Goal: Transaction & Acquisition: Purchase product/service

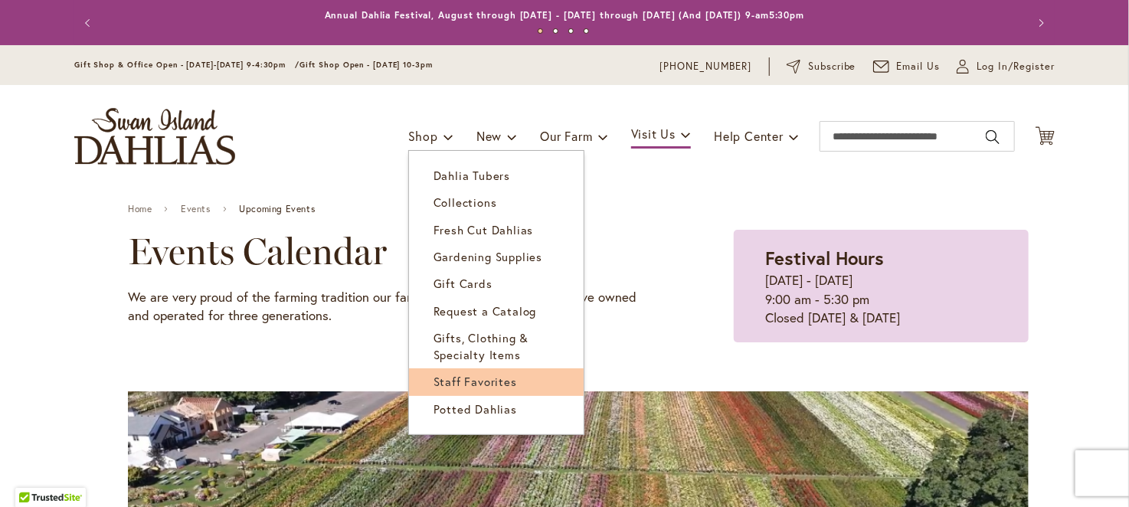
click at [475, 382] on span "Staff Favorites" at bounding box center [474, 381] width 83 height 15
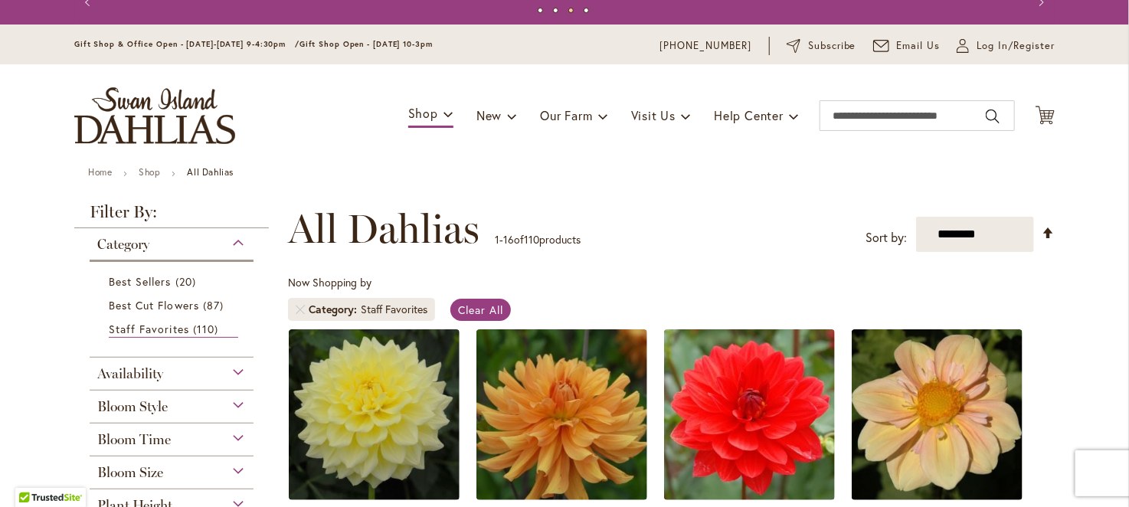
scroll to position [20, 0]
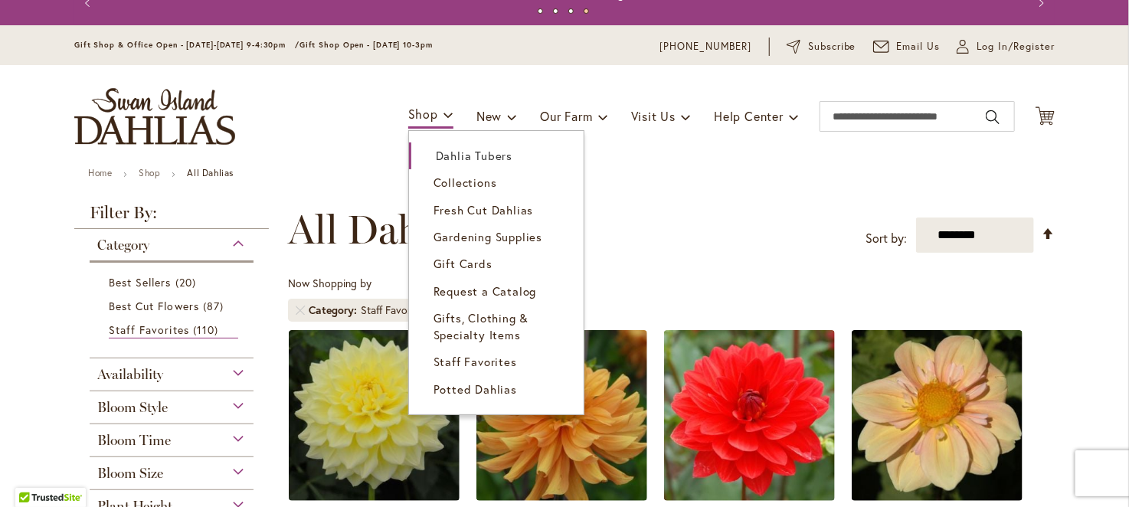
drag, startPoint x: 434, startPoint y: 118, endPoint x: 444, endPoint y: 263, distance: 145.1
click at [444, 131] on li "Shop Dahlia Tubers Collections Fresh Cut Dahlias Gardening Supplies Gift Cards …" at bounding box center [430, 116] width 45 height 29
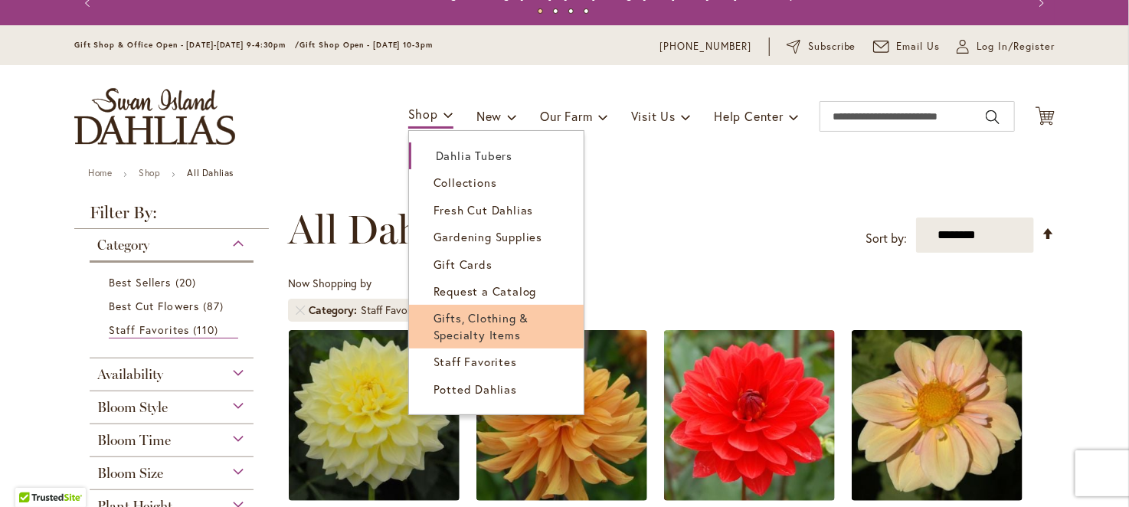
click at [498, 336] on span "Gifts, Clothing & Specialty Items" at bounding box center [481, 325] width 96 height 31
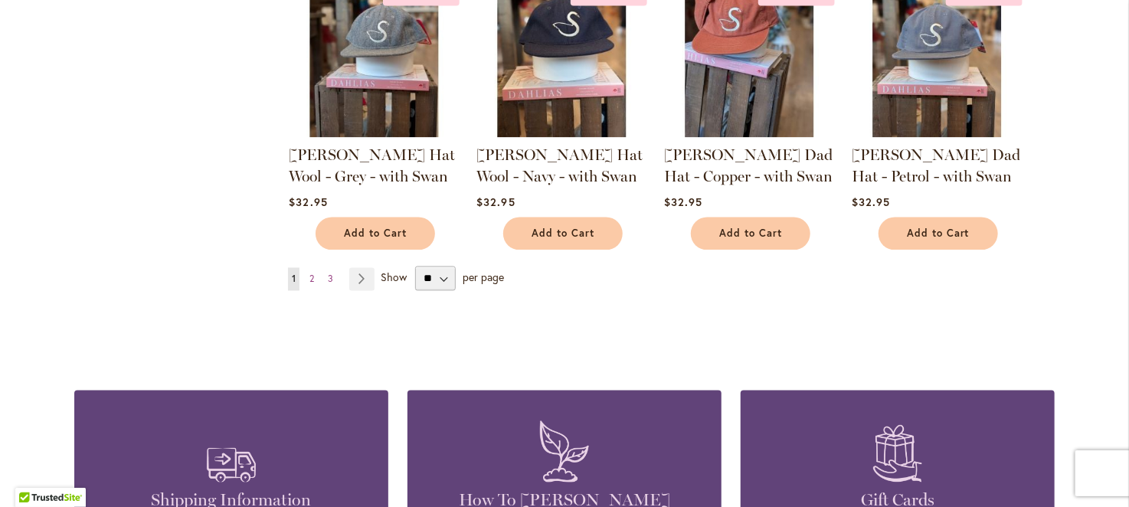
scroll to position [1335, 0]
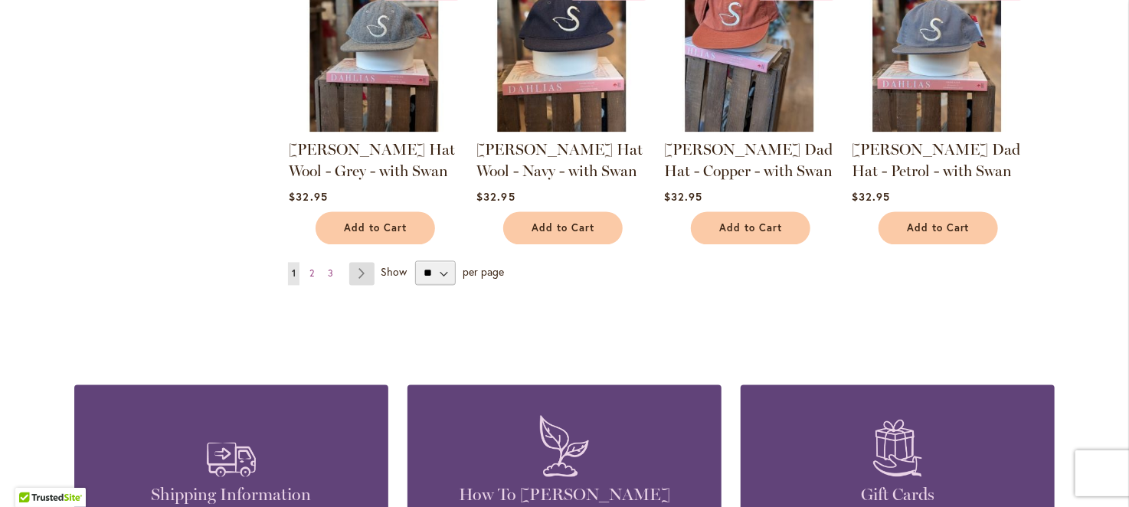
click at [358, 267] on link "Page Next" at bounding box center [361, 274] width 25 height 23
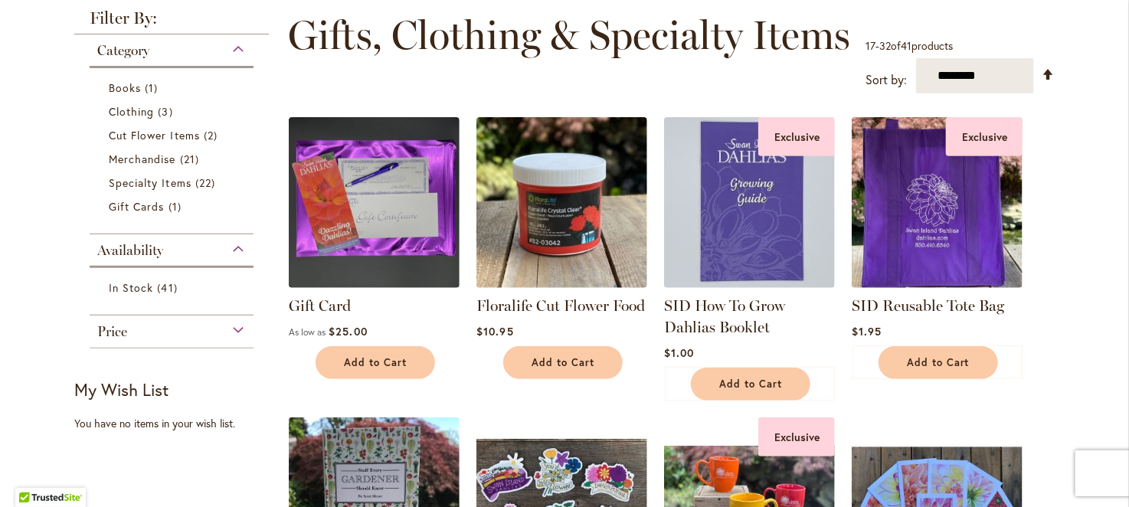
scroll to position [280, 0]
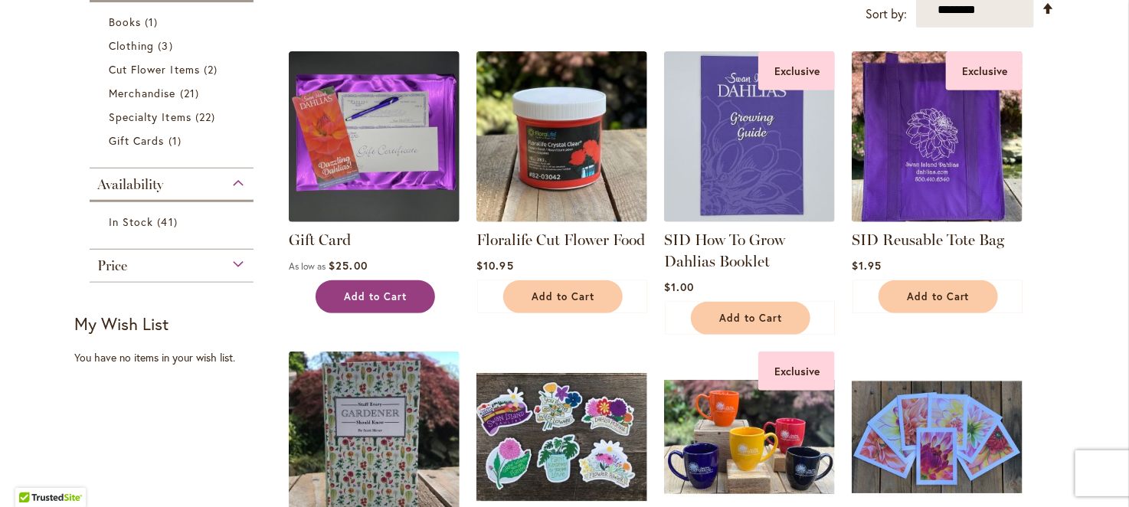
click at [335, 289] on button "Add to Cart" at bounding box center [374, 296] width 119 height 33
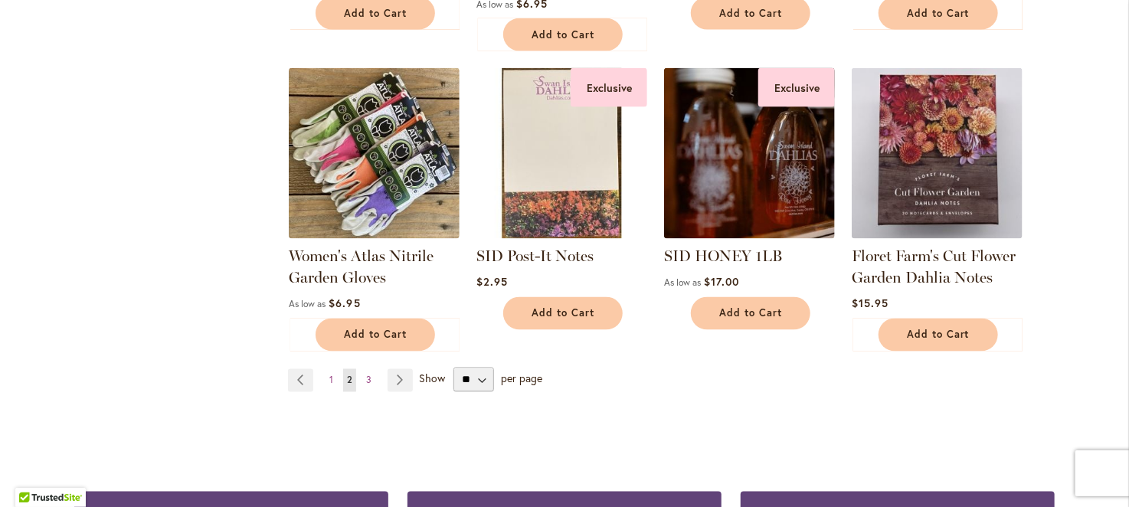
scroll to position [1191, 0]
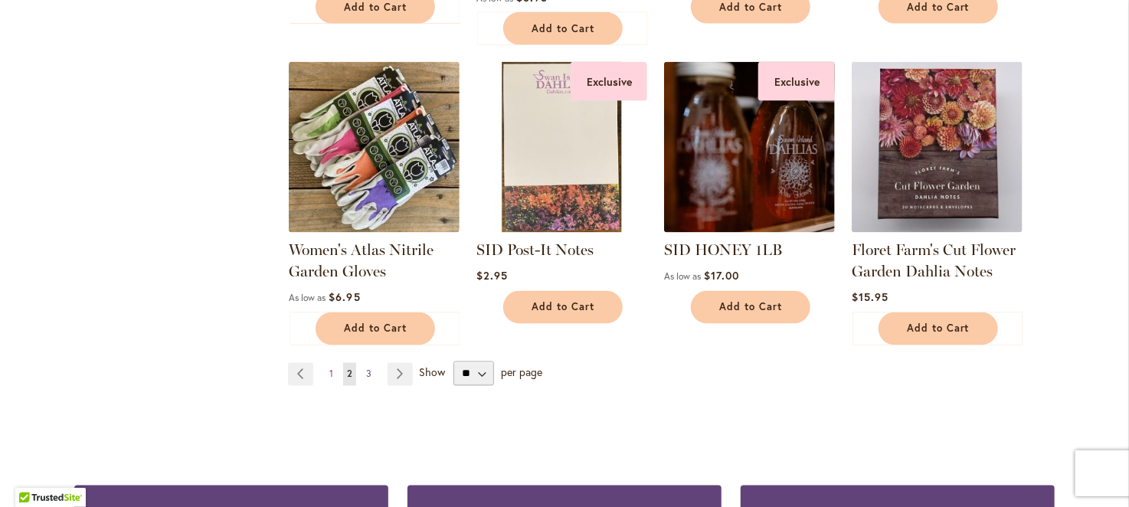
click at [366, 368] on span "3" at bounding box center [368, 373] width 5 height 11
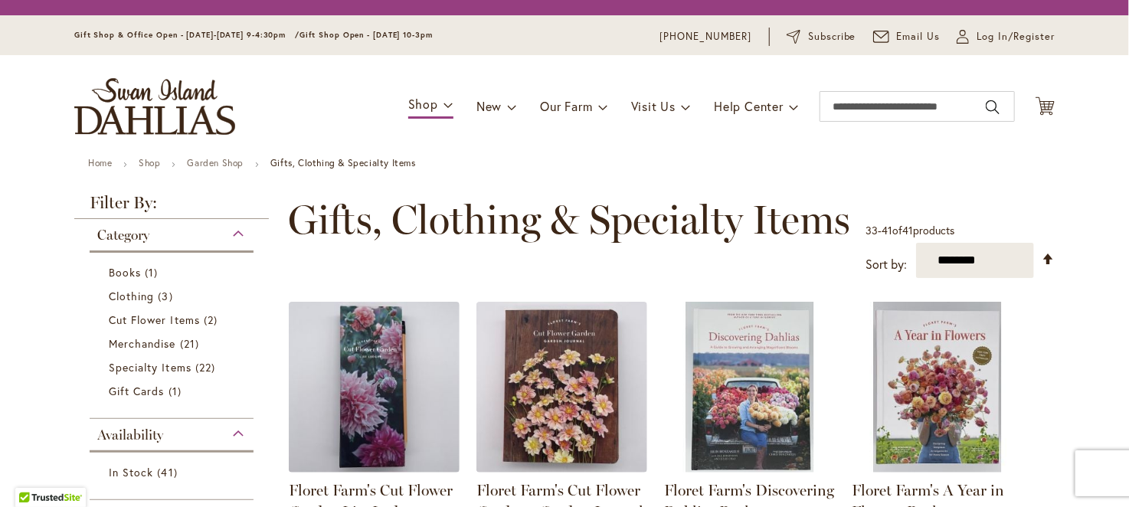
click at [391, 370] on img at bounding box center [374, 387] width 171 height 171
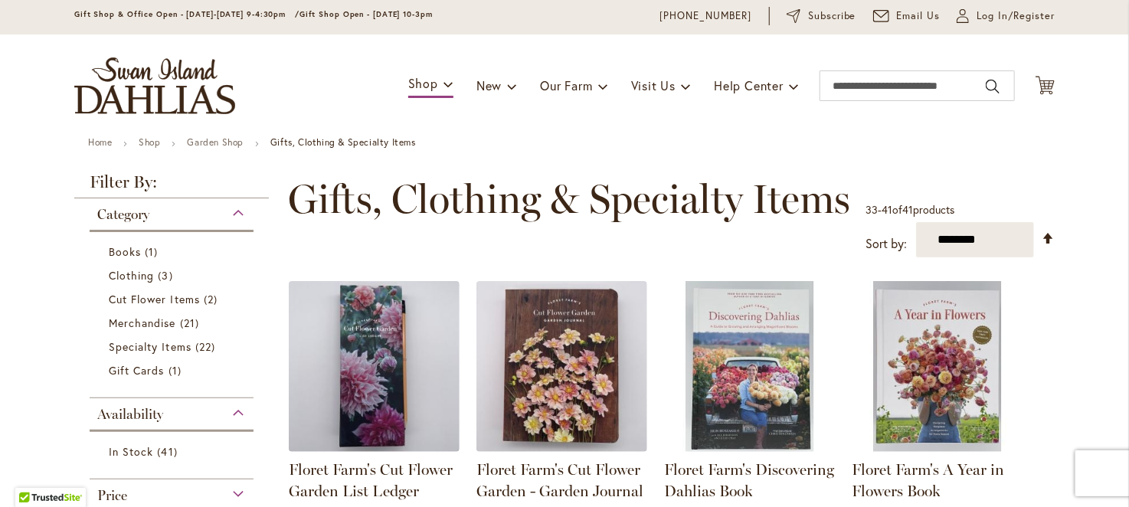
scroll to position [49, 0]
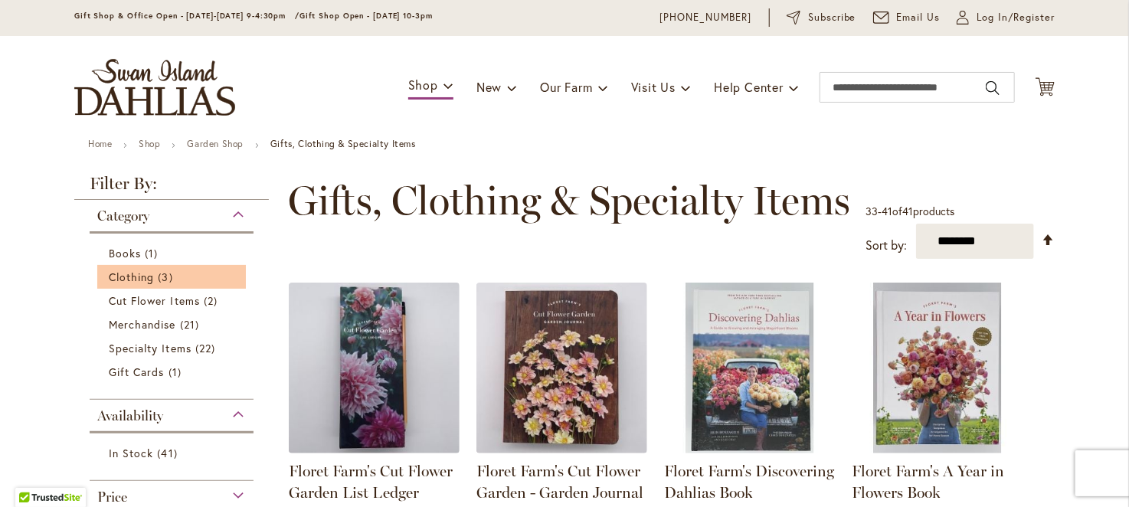
click at [132, 266] on li "Clothing 3 items" at bounding box center [171, 277] width 149 height 24
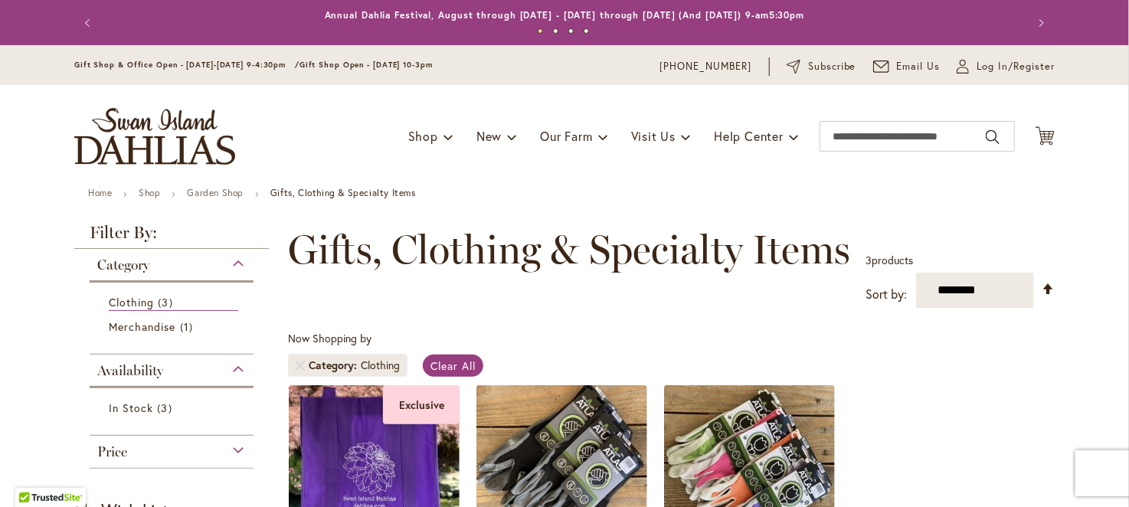
click at [230, 264] on div "Category" at bounding box center [172, 261] width 164 height 25
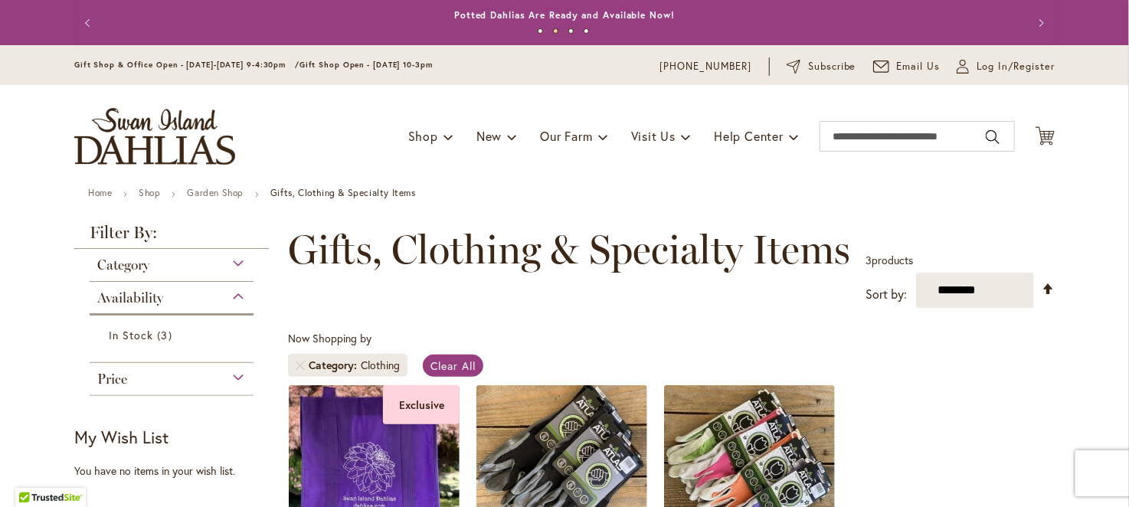
click at [231, 267] on div "Category" at bounding box center [172, 261] width 164 height 25
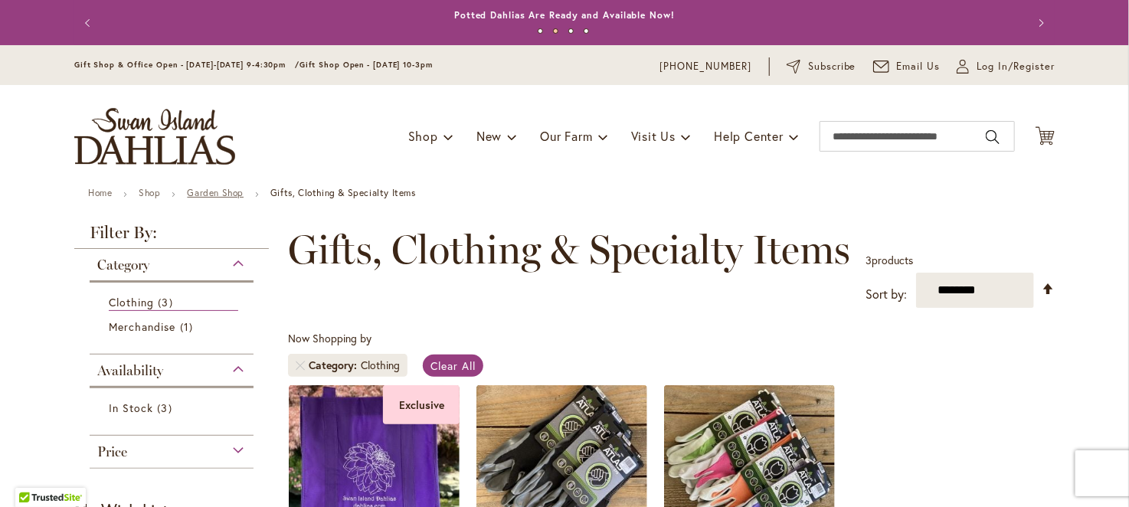
click at [221, 191] on link "Garden Shop" at bounding box center [215, 192] width 57 height 11
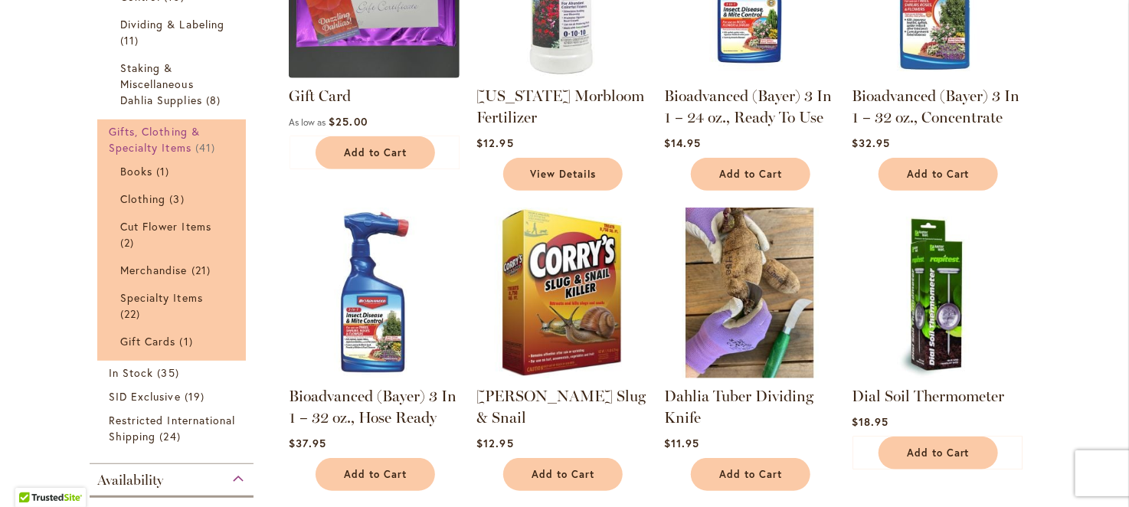
scroll to position [391, 0]
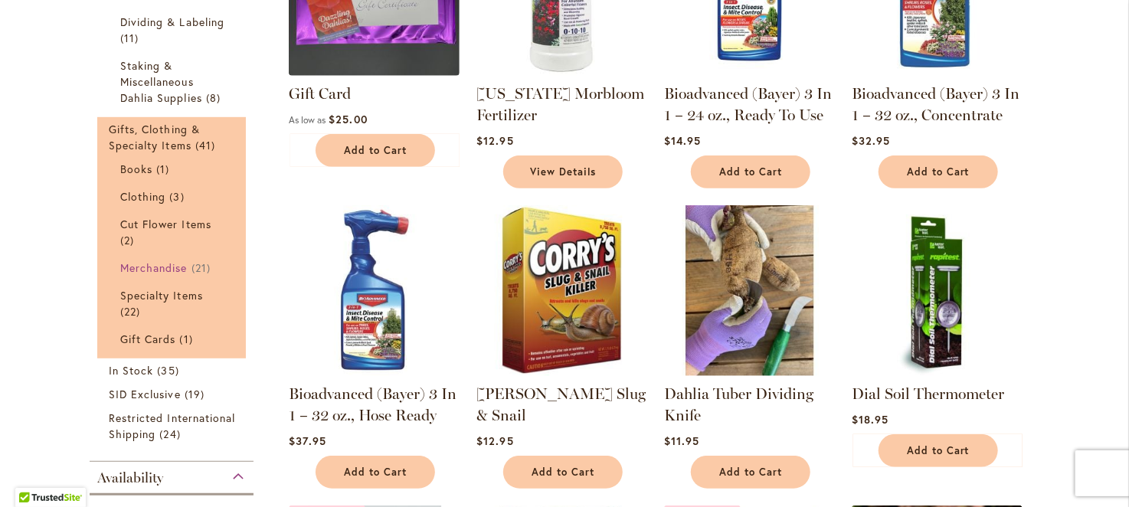
click at [162, 268] on span "Merchandise" at bounding box center [153, 267] width 67 height 15
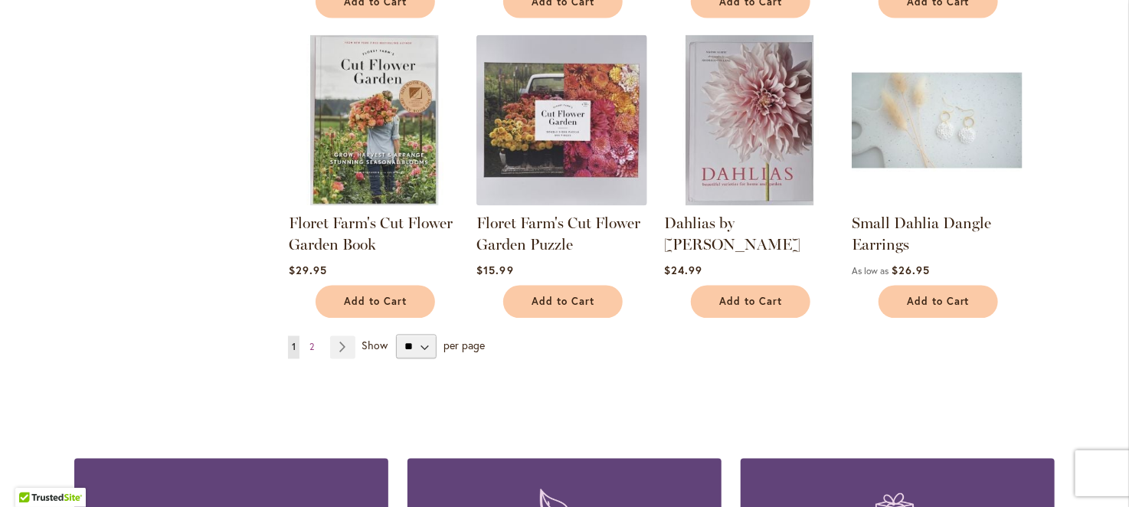
scroll to position [1218, 0]
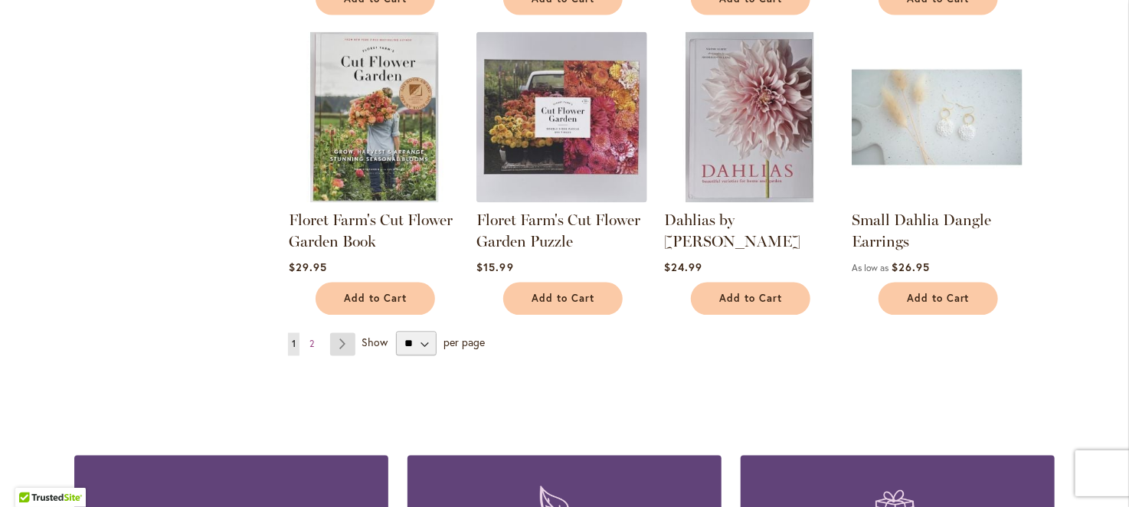
click at [335, 341] on link "Page Next" at bounding box center [342, 344] width 25 height 23
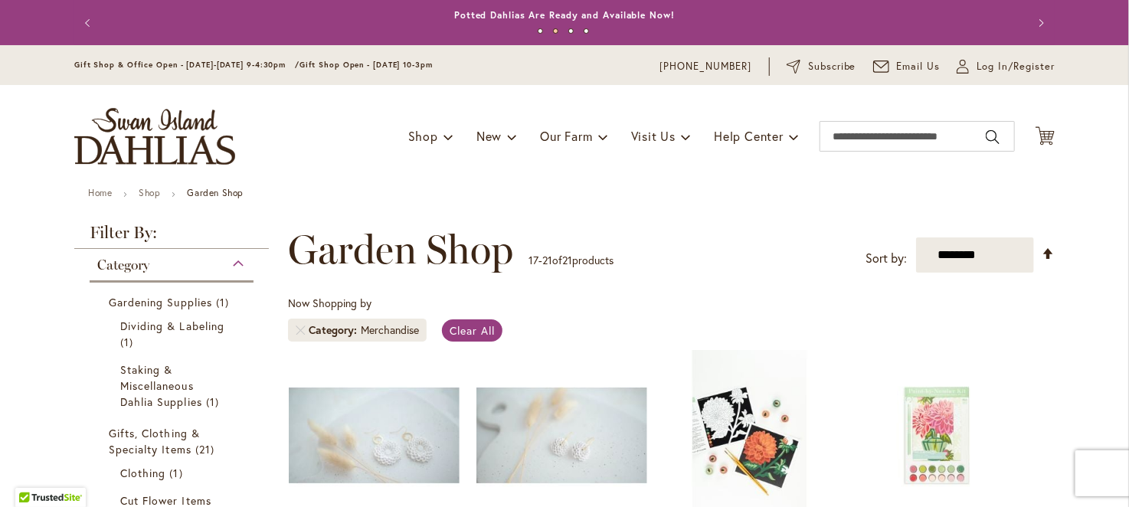
click at [1037, 16] on button "Next" at bounding box center [1039, 23] width 31 height 31
